Goal: Transaction & Acquisition: Download file/media

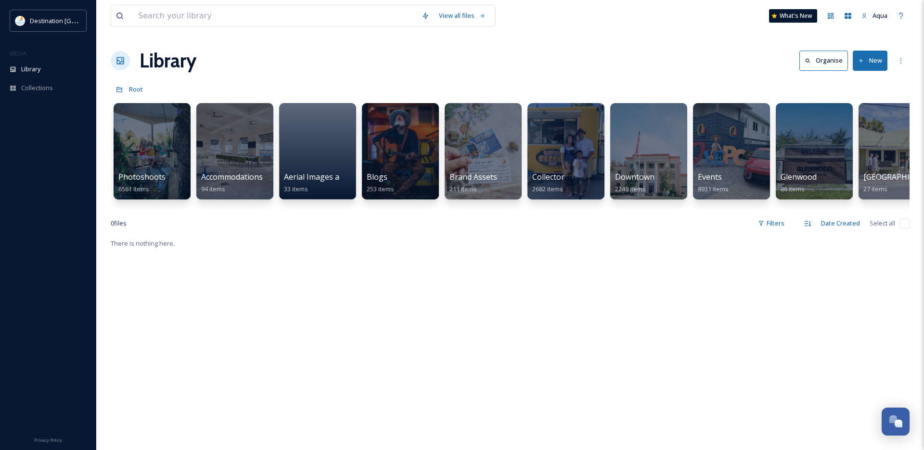
click at [607, 157] on div "Photoshoots 6561 items Accommodations 94 items Aerial Images and Video 33 items…" at bounding box center [510, 153] width 799 height 111
click at [575, 156] on div at bounding box center [566, 151] width 78 height 98
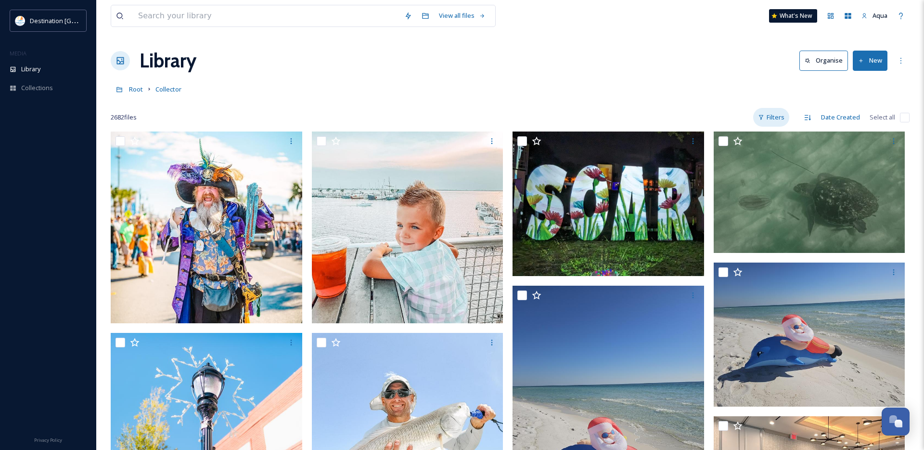
scroll to position [1, 0]
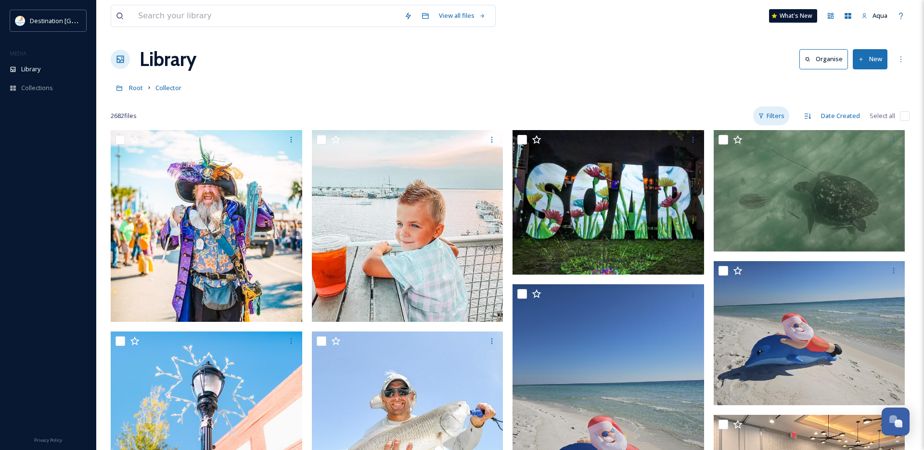
click at [763, 124] on div "Filters" at bounding box center [771, 115] width 36 height 19
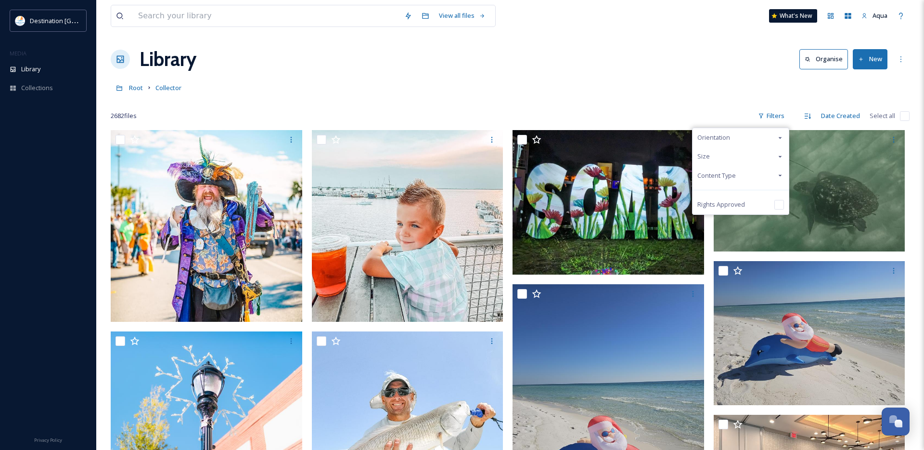
click at [745, 179] on div "Content Type" at bounding box center [741, 175] width 96 height 19
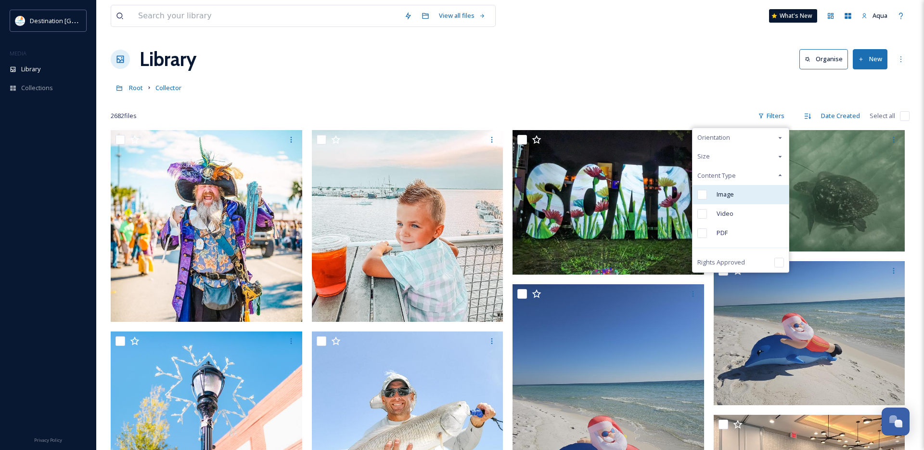
click at [727, 189] on div "Image" at bounding box center [741, 194] width 96 height 19
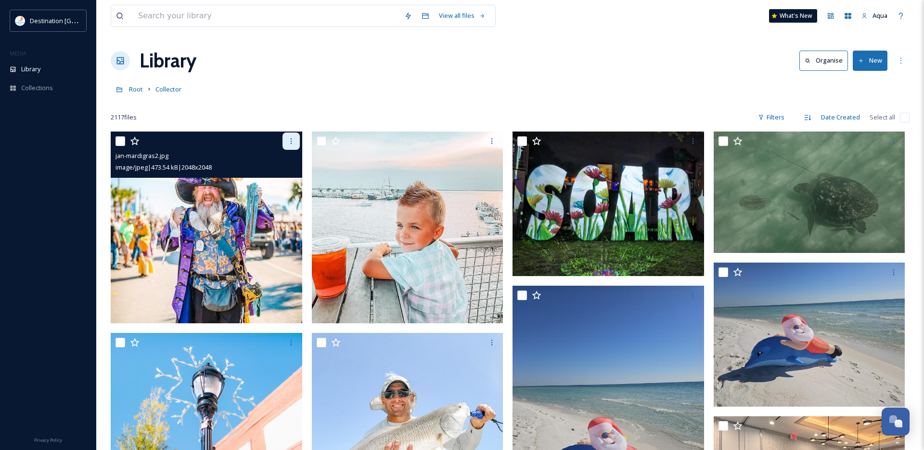
click at [286, 142] on div at bounding box center [291, 140] width 17 height 17
click at [284, 185] on div "Download" at bounding box center [279, 180] width 39 height 19
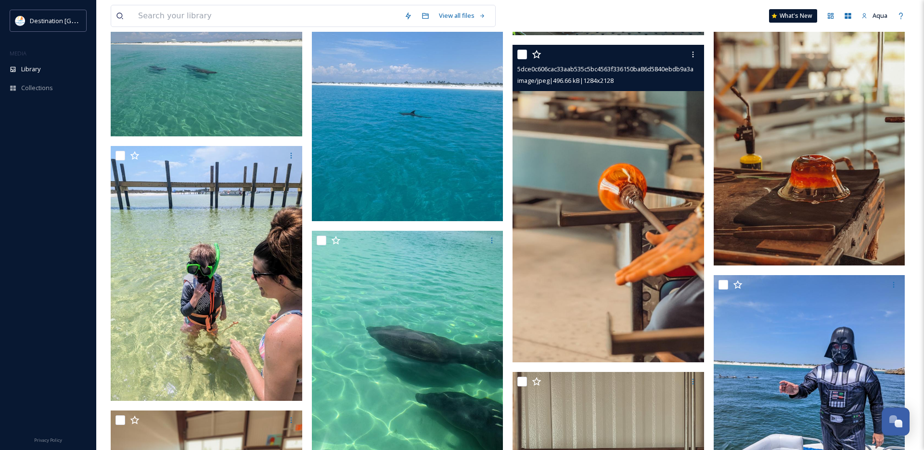
scroll to position [3892, 0]
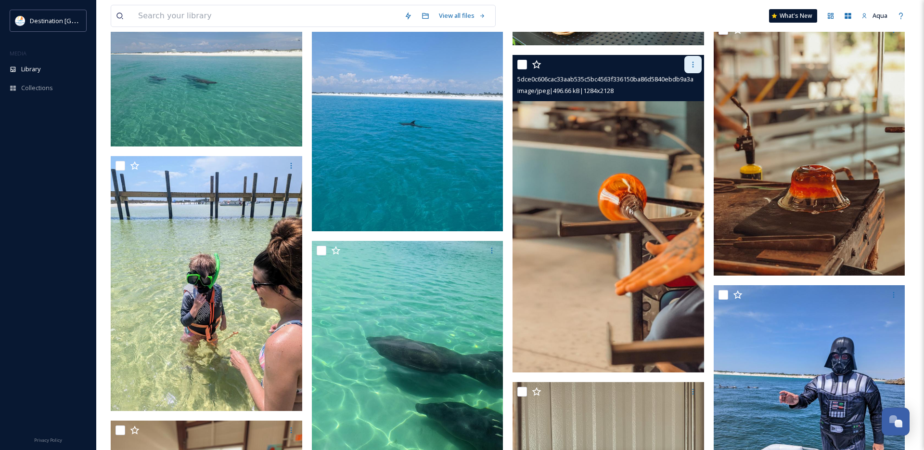
click at [688, 63] on div at bounding box center [693, 64] width 17 height 17
click at [679, 105] on span "Download" at bounding box center [681, 104] width 29 height 9
